Goal: Transaction & Acquisition: Purchase product/service

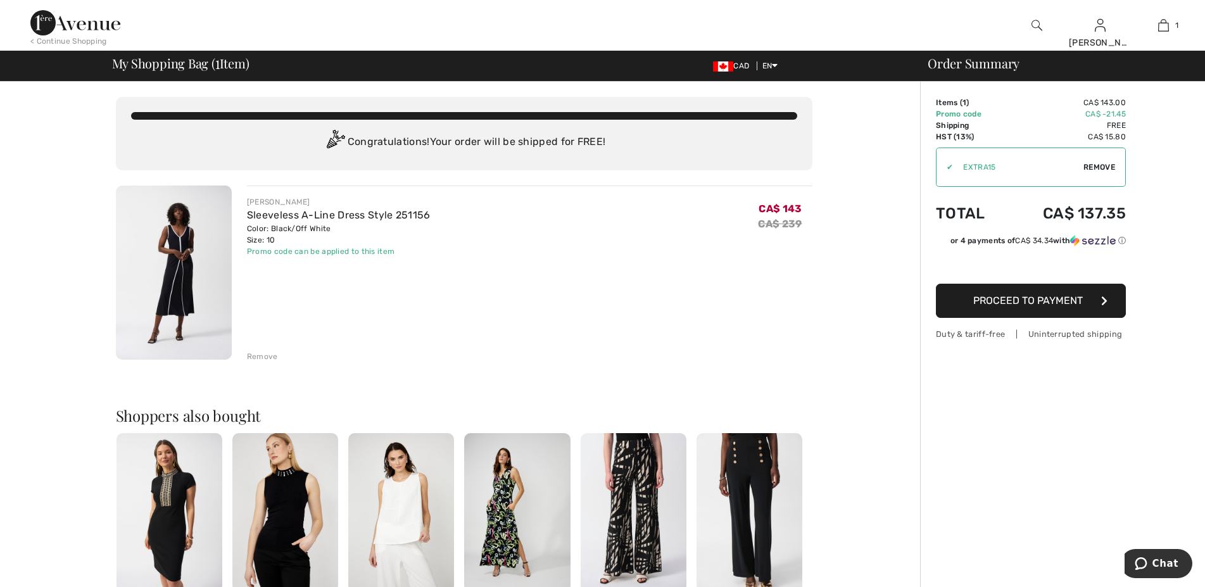
click at [1027, 298] on span "Proceed to Payment" at bounding box center [1029, 301] width 110 height 12
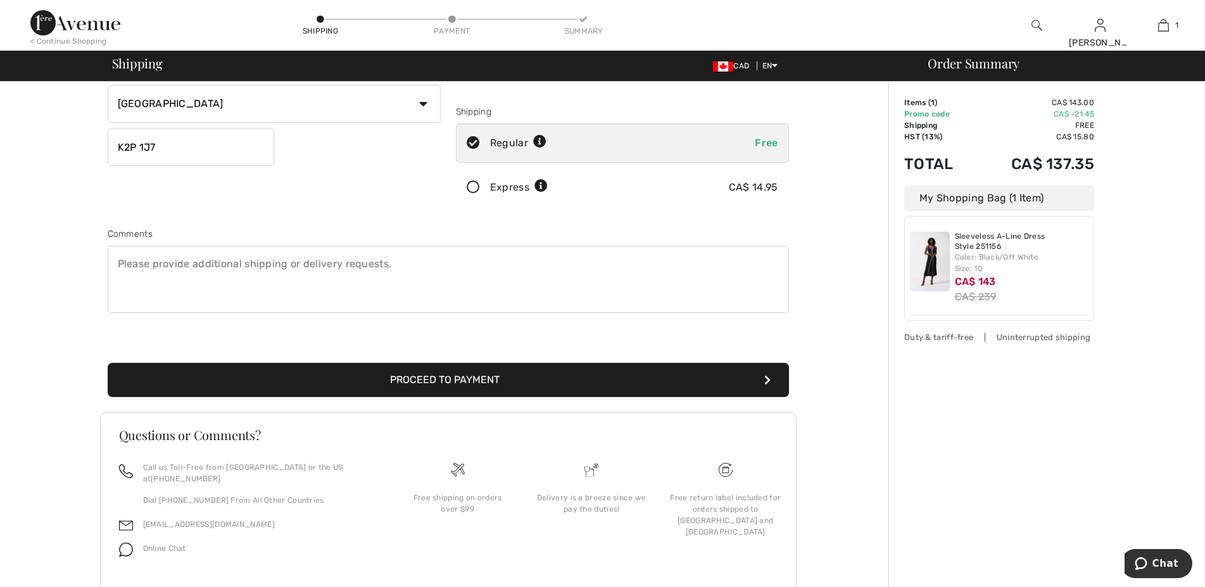
scroll to position [224, 0]
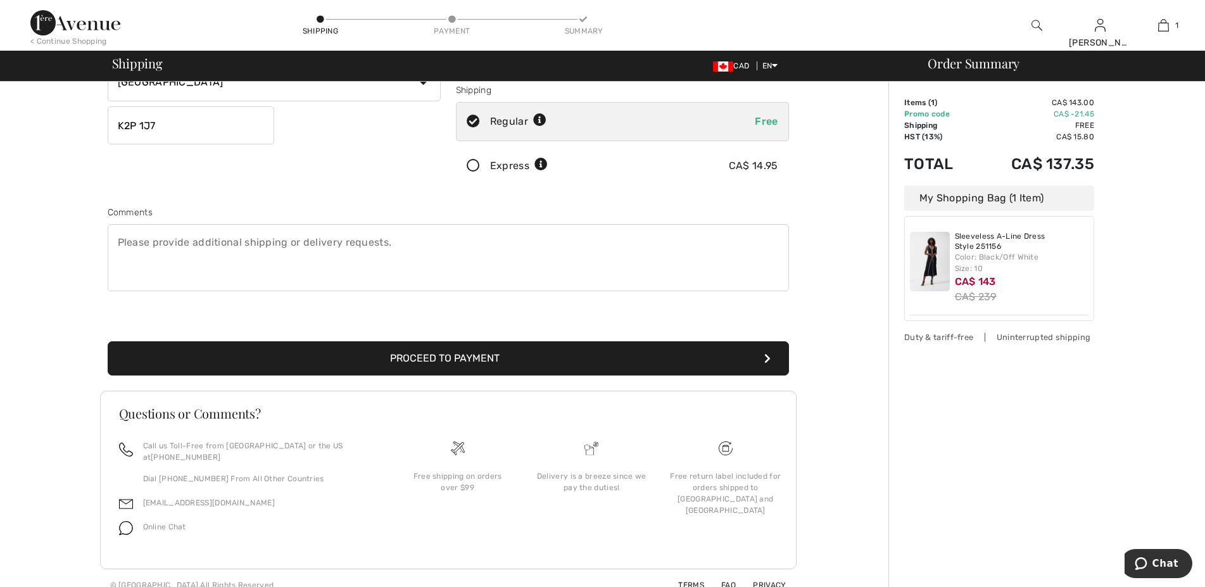
click at [409, 358] on button "Proceed to Payment" at bounding box center [449, 358] width 682 height 34
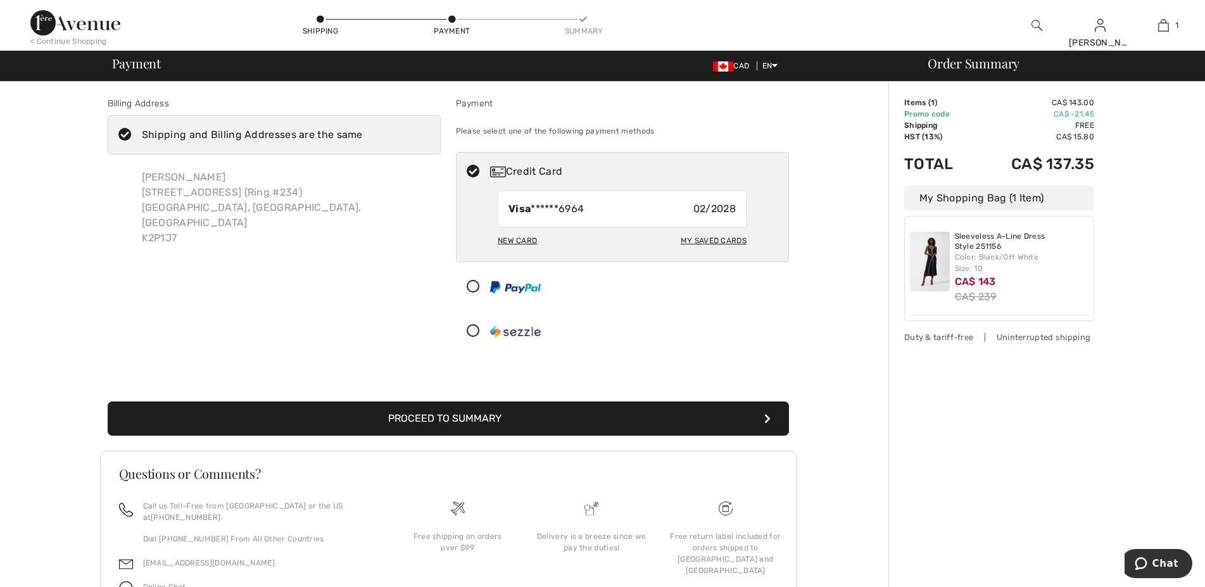
click at [516, 238] on div "New Card" at bounding box center [517, 241] width 39 height 22
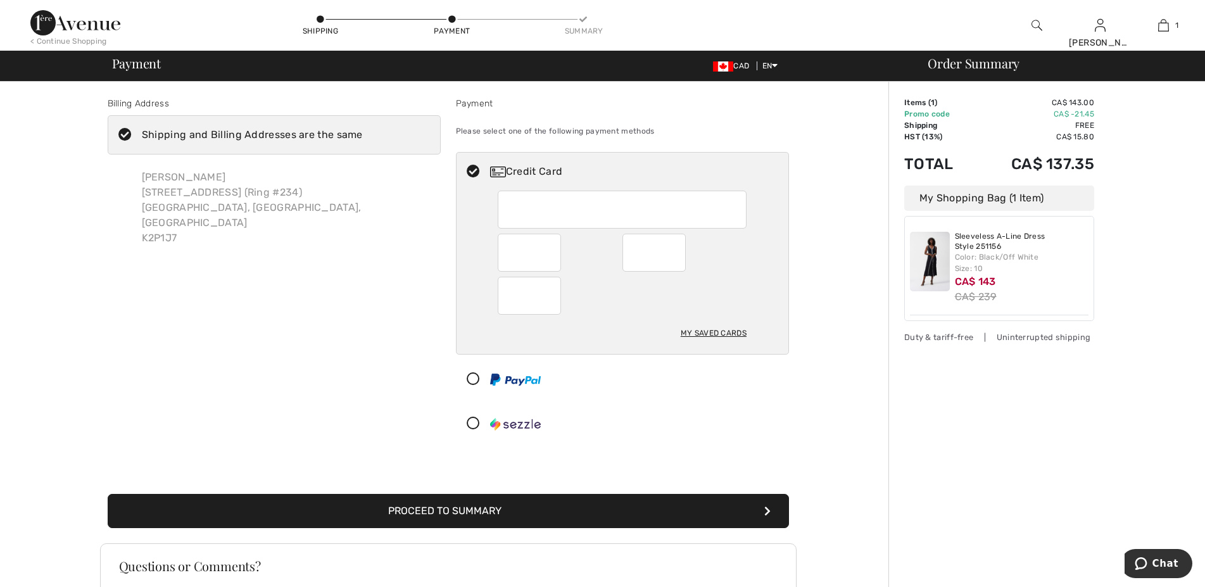
click at [728, 334] on div "My Saved Cards" at bounding box center [714, 333] width 66 height 22
radio input "true"
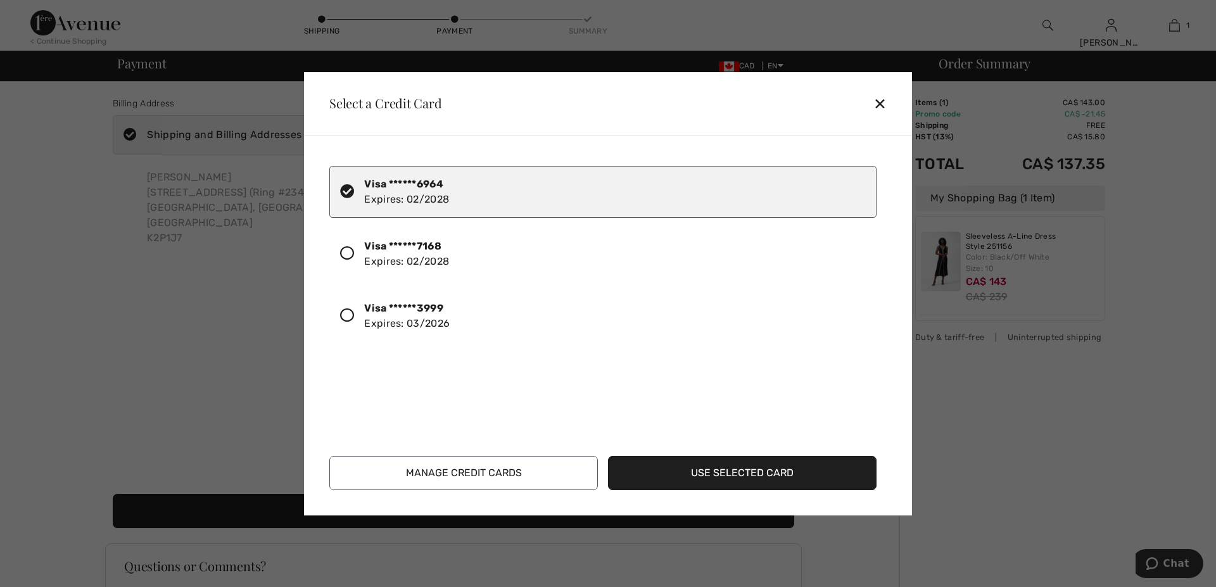
click at [347, 253] on icon at bounding box center [347, 253] width 14 height 14
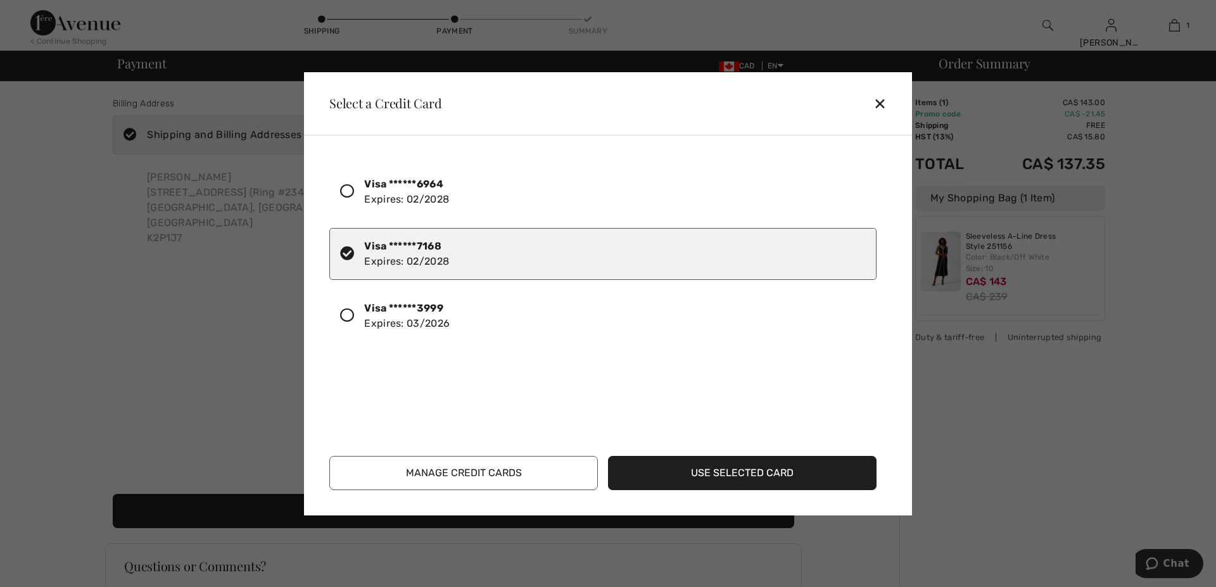
click at [711, 471] on button "Use Selected Card" at bounding box center [742, 473] width 269 height 34
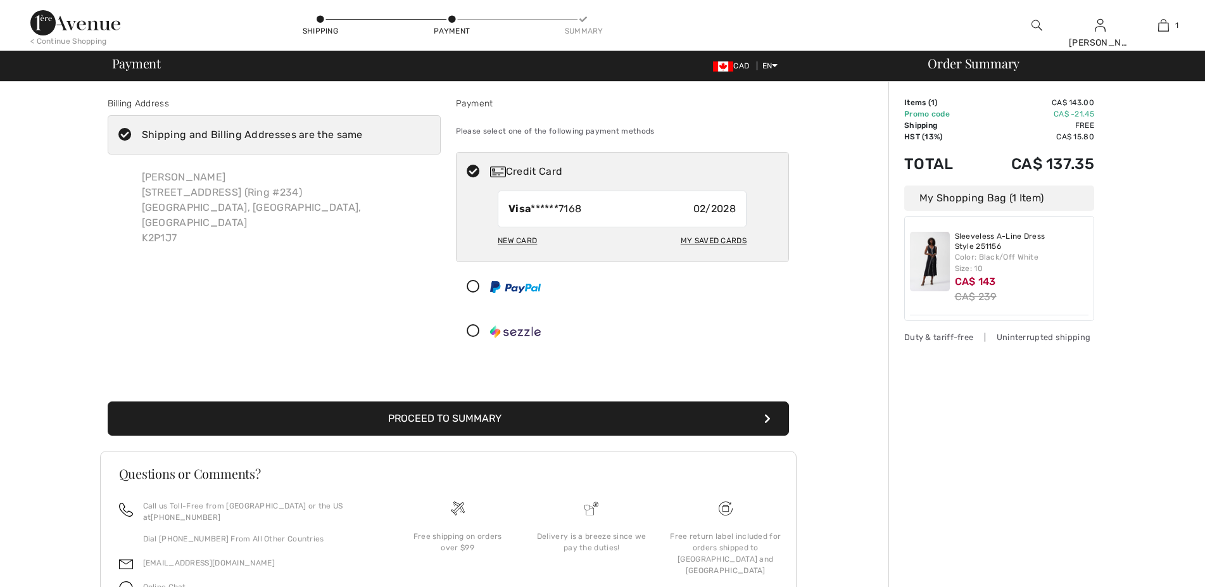
checkbox input "true"
click at [477, 417] on button "Proceed to Summary" at bounding box center [449, 419] width 682 height 34
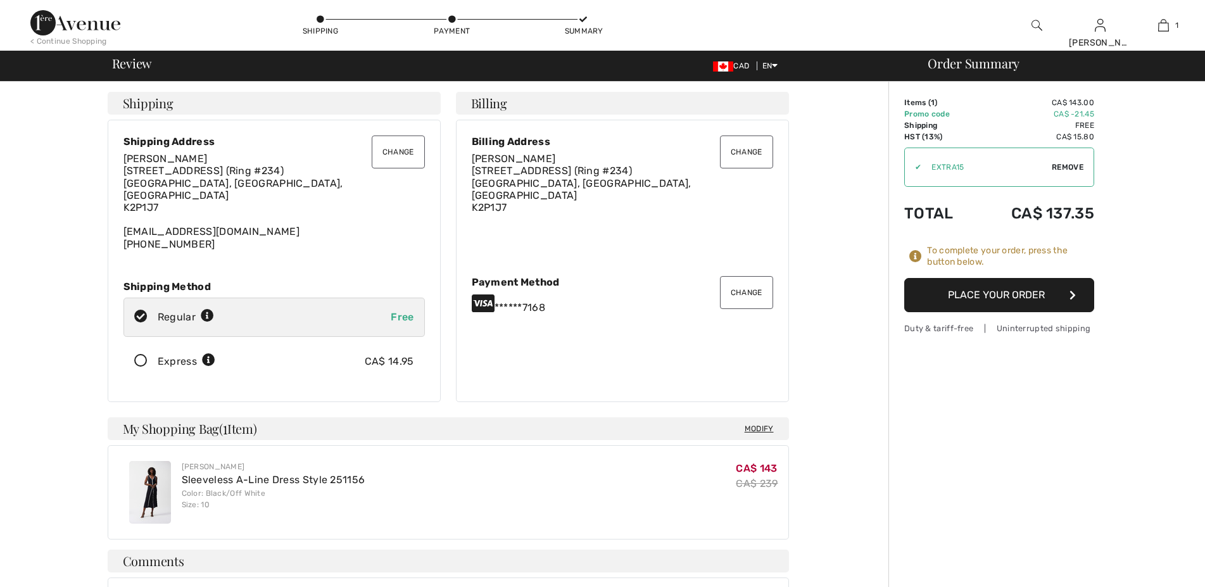
checkbox input "true"
click at [946, 291] on button "Place Your Order" at bounding box center [1000, 295] width 190 height 34
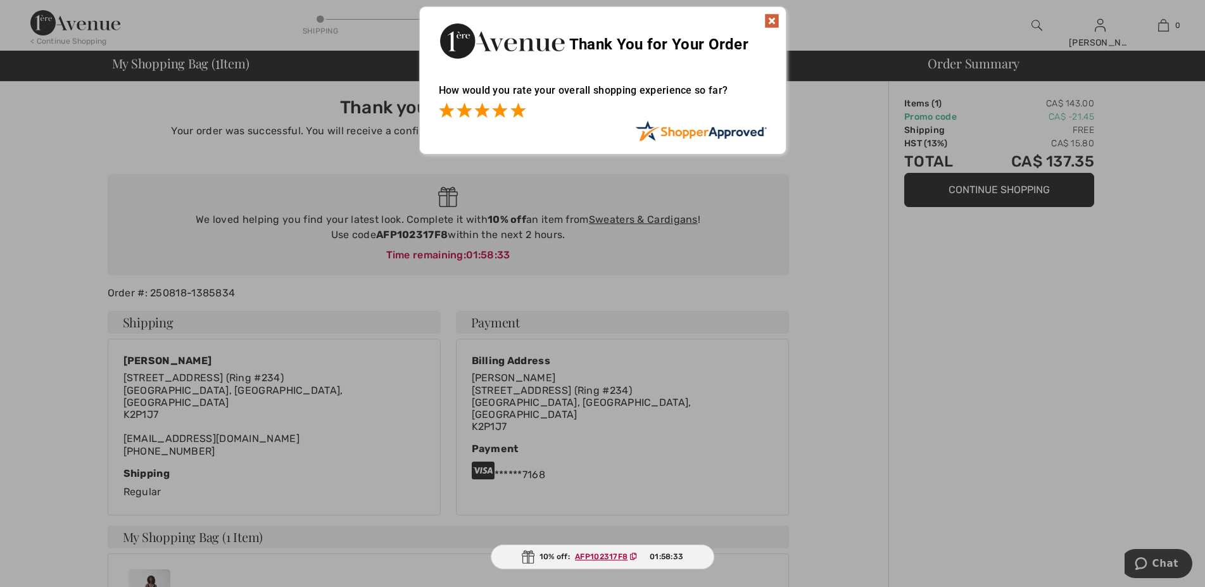
click at [518, 111] on span at bounding box center [518, 110] width 15 height 15
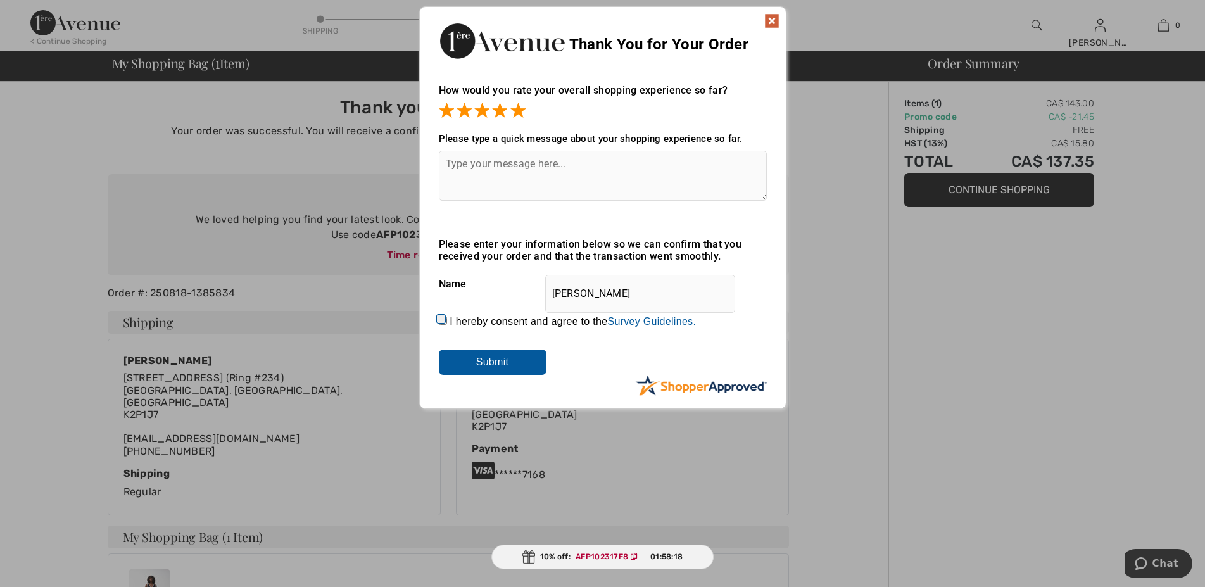
click at [772, 15] on img at bounding box center [772, 20] width 15 height 15
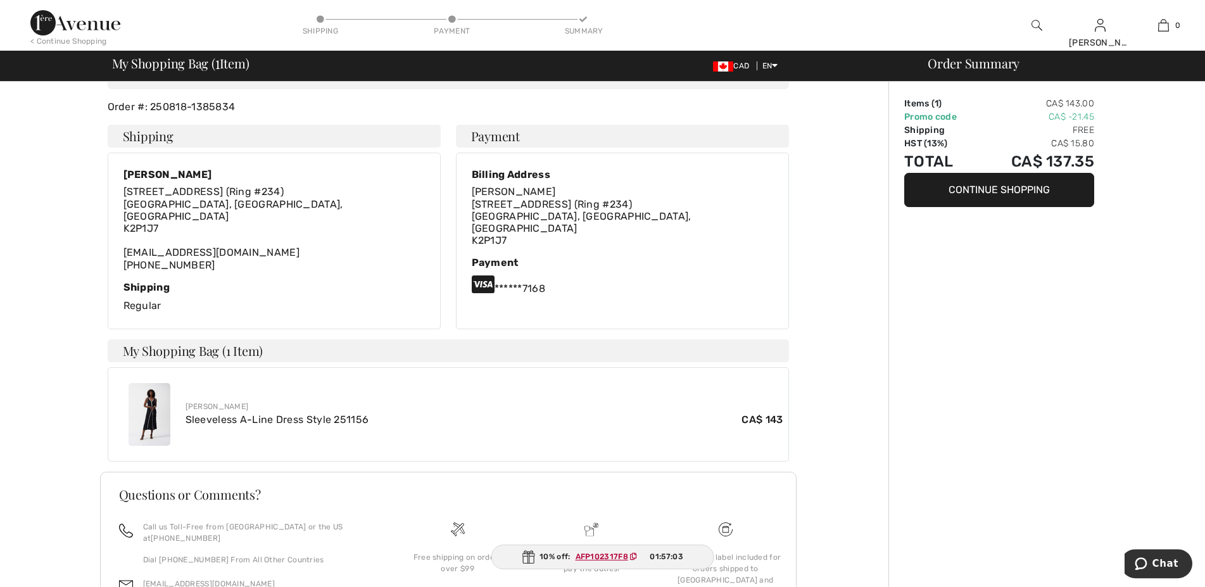
scroll to position [64, 0]
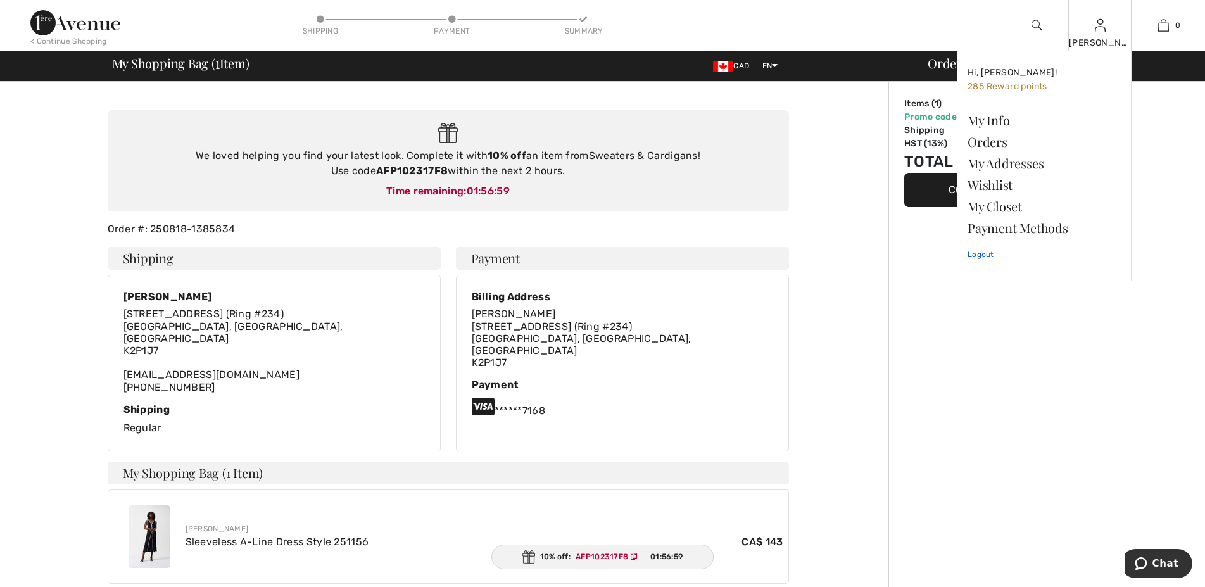
click at [981, 253] on link "Logout" at bounding box center [1044, 255] width 153 height 32
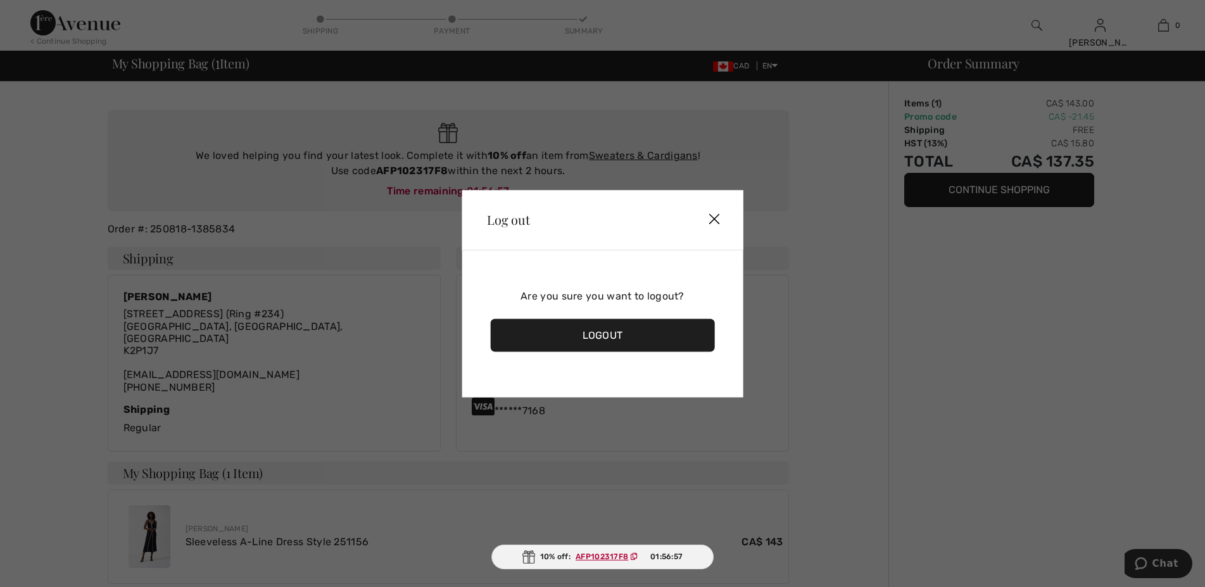
click at [635, 336] on div "Logout" at bounding box center [602, 335] width 225 height 33
